Goal: Navigation & Orientation: Understand site structure

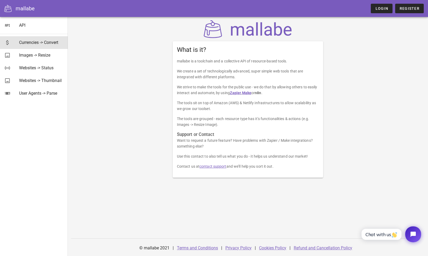
click at [26, 41] on div "Currencies -> Convert" at bounding box center [41, 42] width 44 height 5
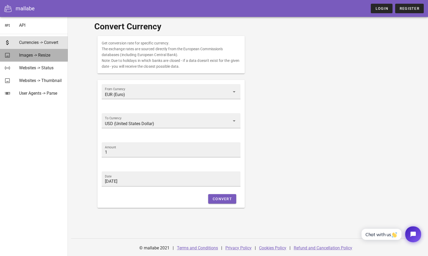
click at [36, 53] on div "Images -> Resize" at bounding box center [41, 55] width 44 height 5
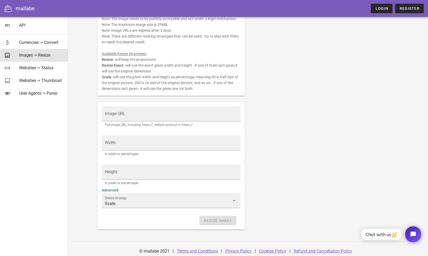
scroll to position [39, 0]
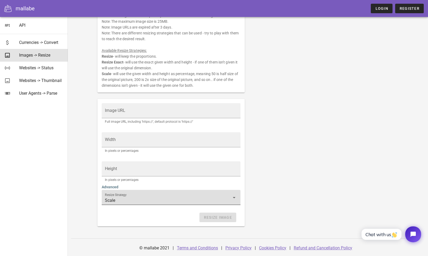
click at [154, 198] on input "Scale" at bounding box center [167, 200] width 125 height 8
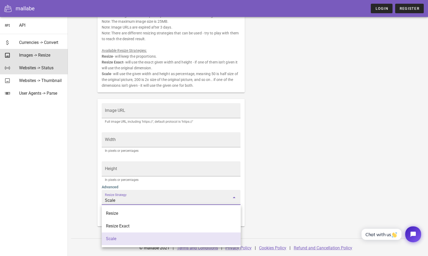
click at [23, 66] on div "Websites -> Status" at bounding box center [41, 67] width 44 height 5
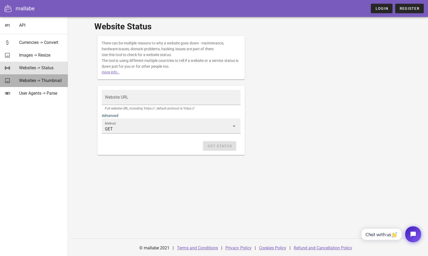
click at [33, 75] on div "Websites -> Thumbnail" at bounding box center [41, 80] width 44 height 11
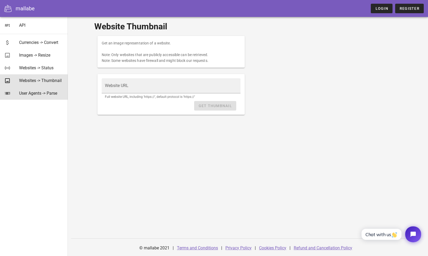
click at [39, 92] on div "User Agents -> Parse" at bounding box center [41, 93] width 44 height 5
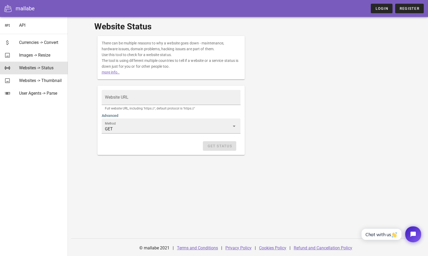
scroll to position [39, 0]
